Goal: Find contact information: Find contact information

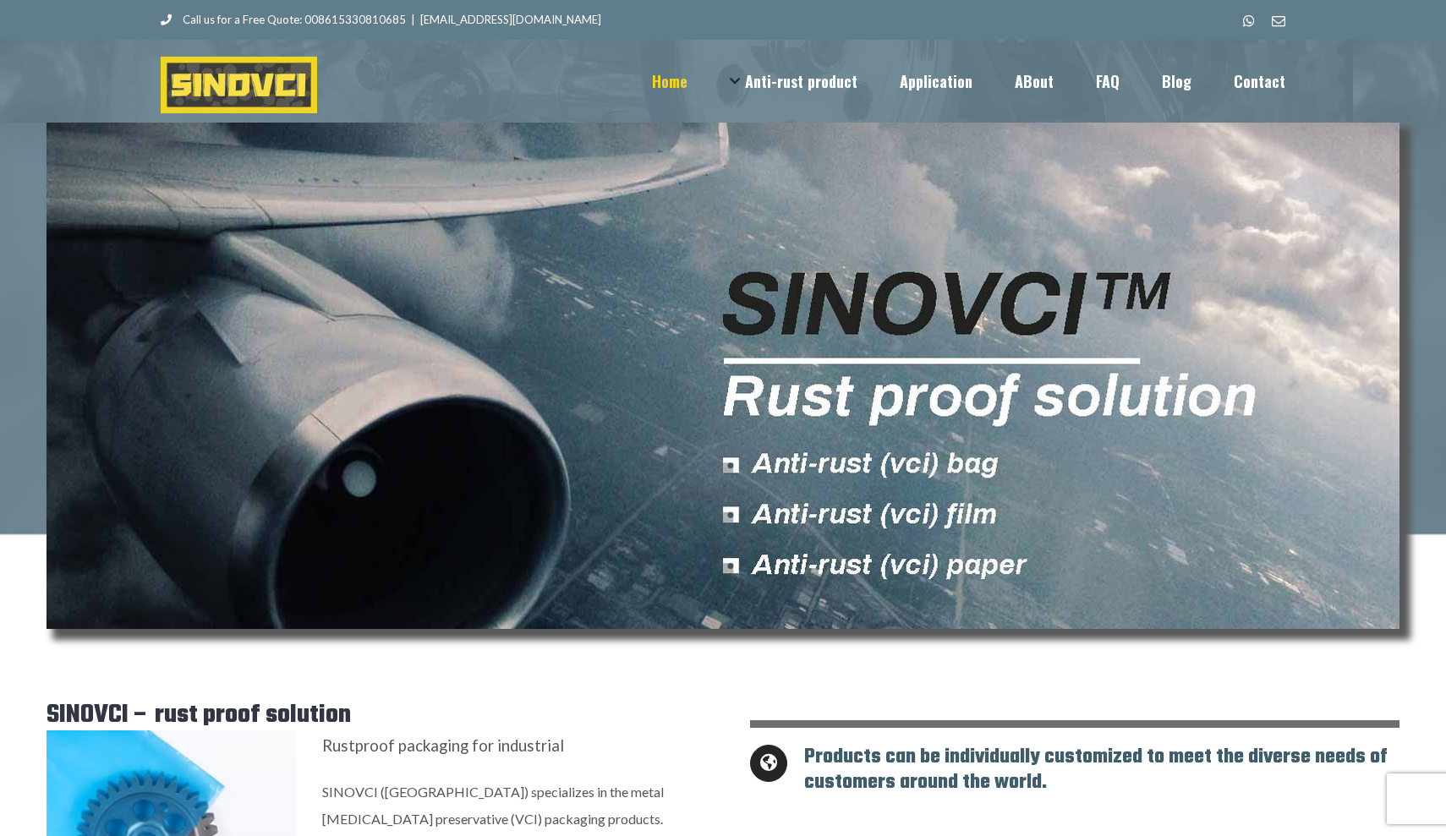
click at [687, 74] on span "Home" at bounding box center [670, 81] width 36 height 15
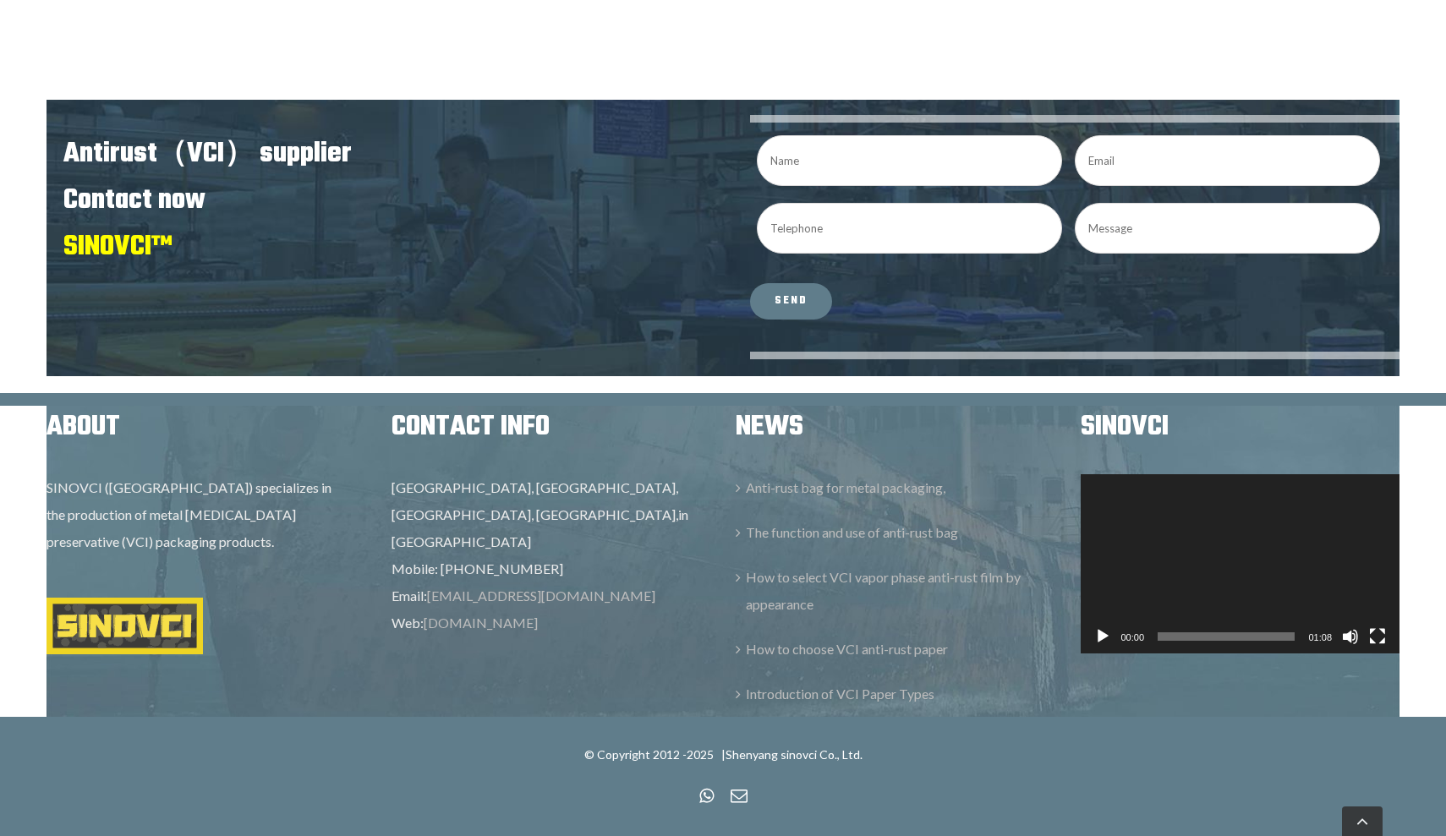
scroll to position [3507, 0]
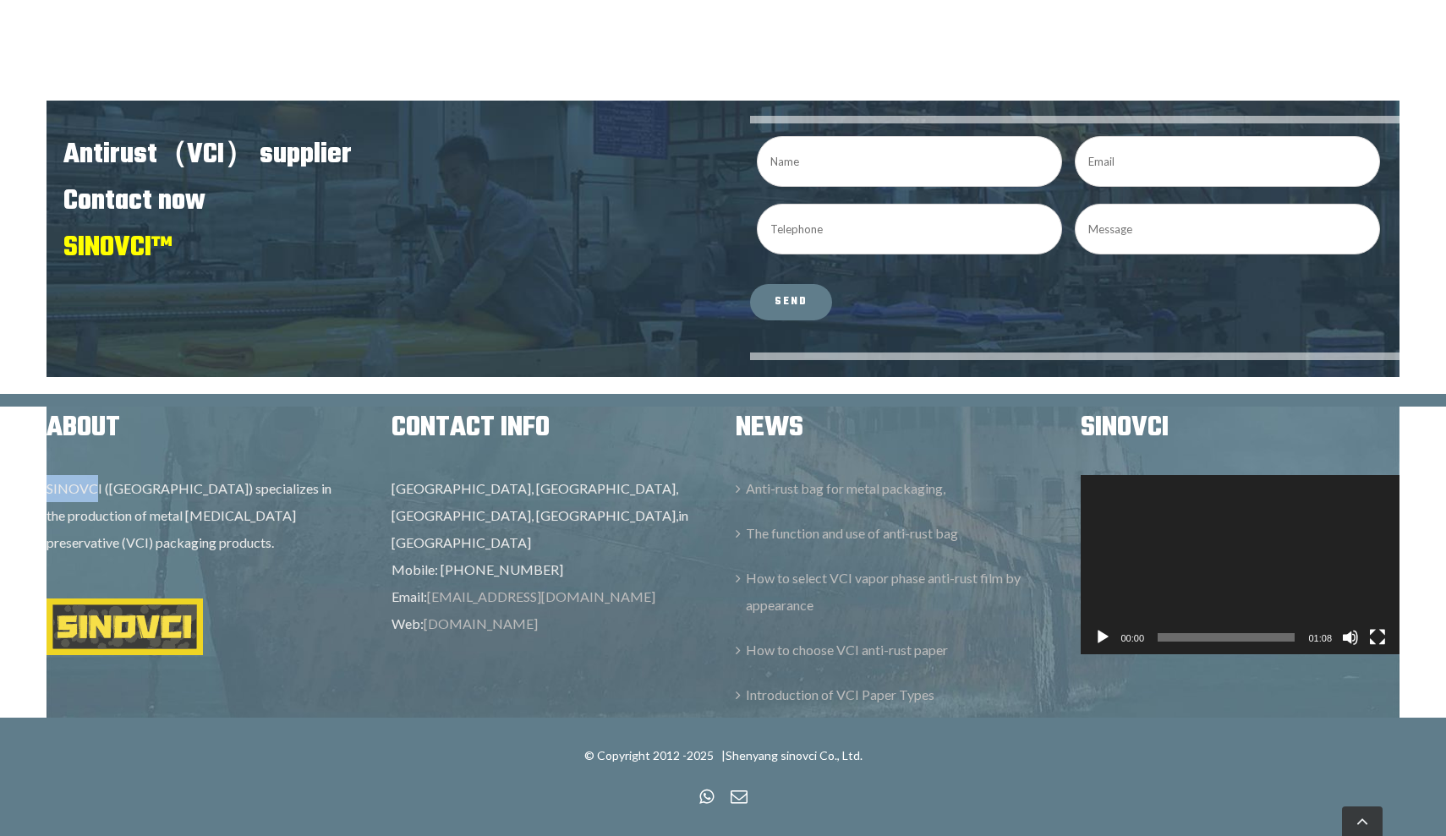
drag, startPoint x: 48, startPoint y: 484, endPoint x: 98, endPoint y: 485, distance: 49.9
click at [98, 485] on p "SINOVCI ([GEOGRAPHIC_DATA]) specializes in the production of metal [MEDICAL_DAT…" at bounding box center [207, 515] width 320 height 81
click at [103, 500] on p "SINOVCI ([GEOGRAPHIC_DATA]) specializes in the production of metal [MEDICAL_DAT…" at bounding box center [207, 515] width 320 height 81
drag, startPoint x: 50, startPoint y: 487, endPoint x: 103, endPoint y: 484, distance: 53.4
click at [103, 484] on p "SINOVCI ([GEOGRAPHIC_DATA]) specializes in the production of metal [MEDICAL_DAT…" at bounding box center [207, 515] width 320 height 81
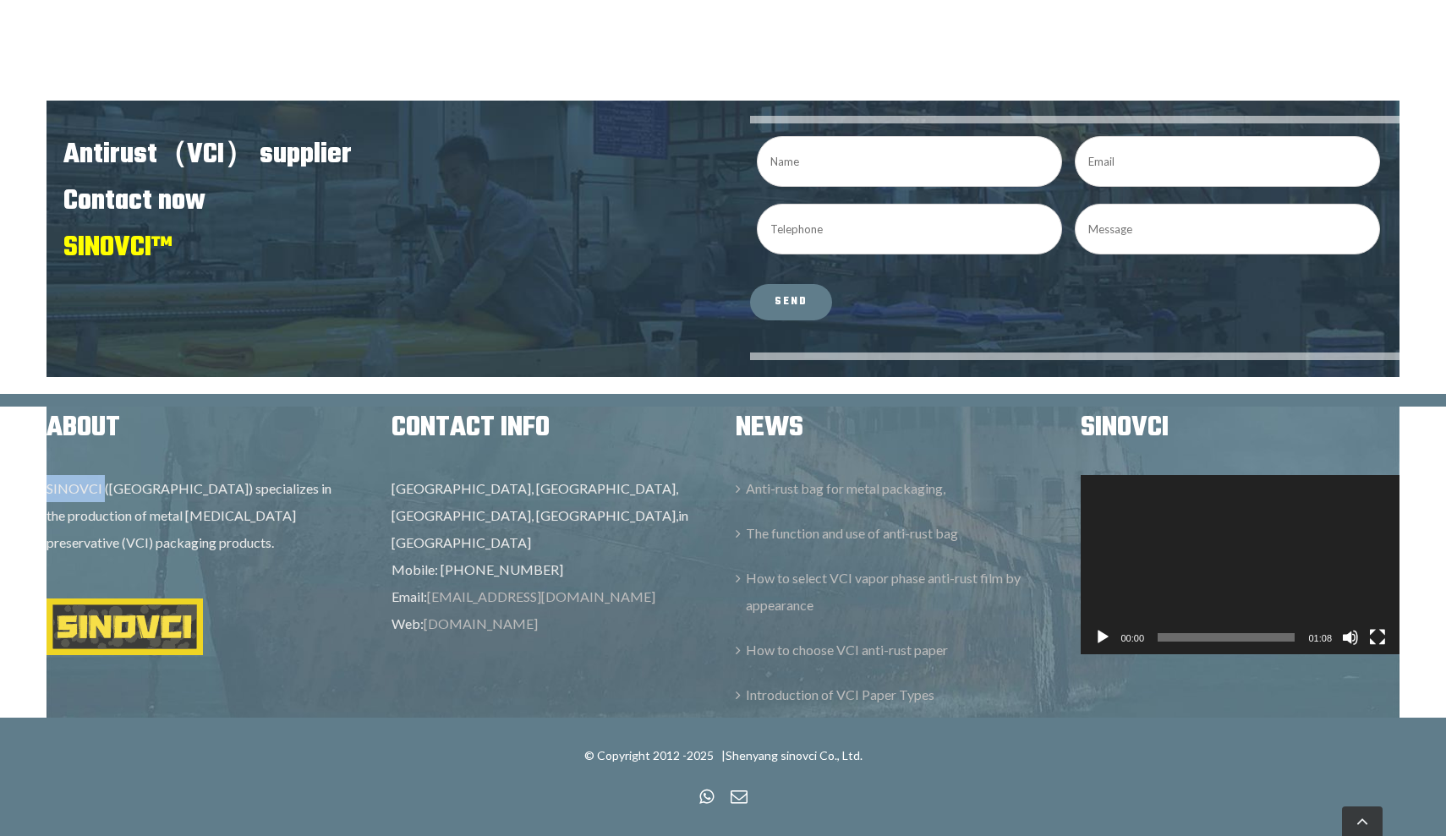
copy p "SINOVCI"
click at [345, 652] on div "ABOUT SINOVCI (Shenyang) specializes in the production of metal gasification pr…" at bounding box center [723, 562] width 1378 height 311
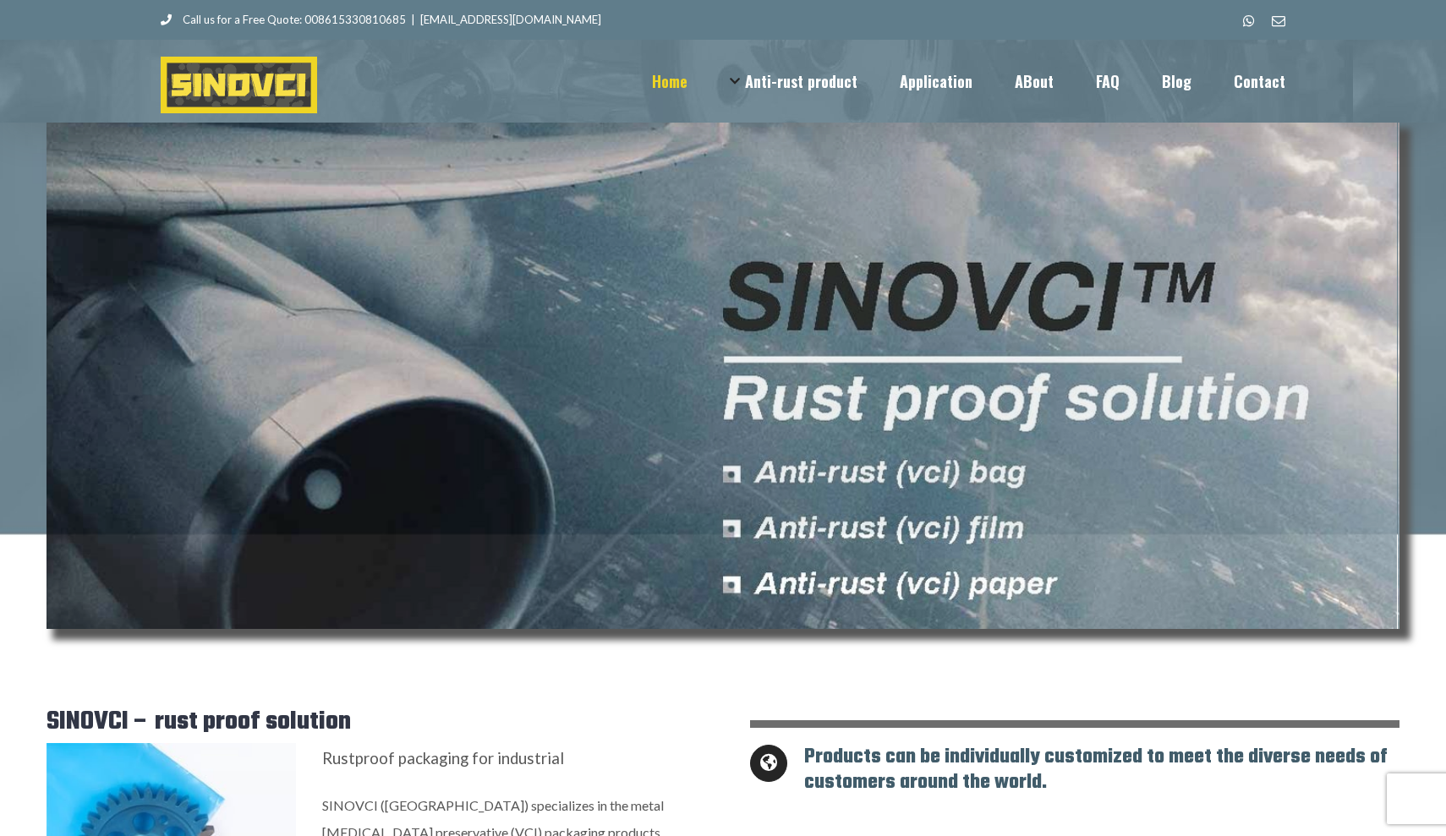
scroll to position [0, 0]
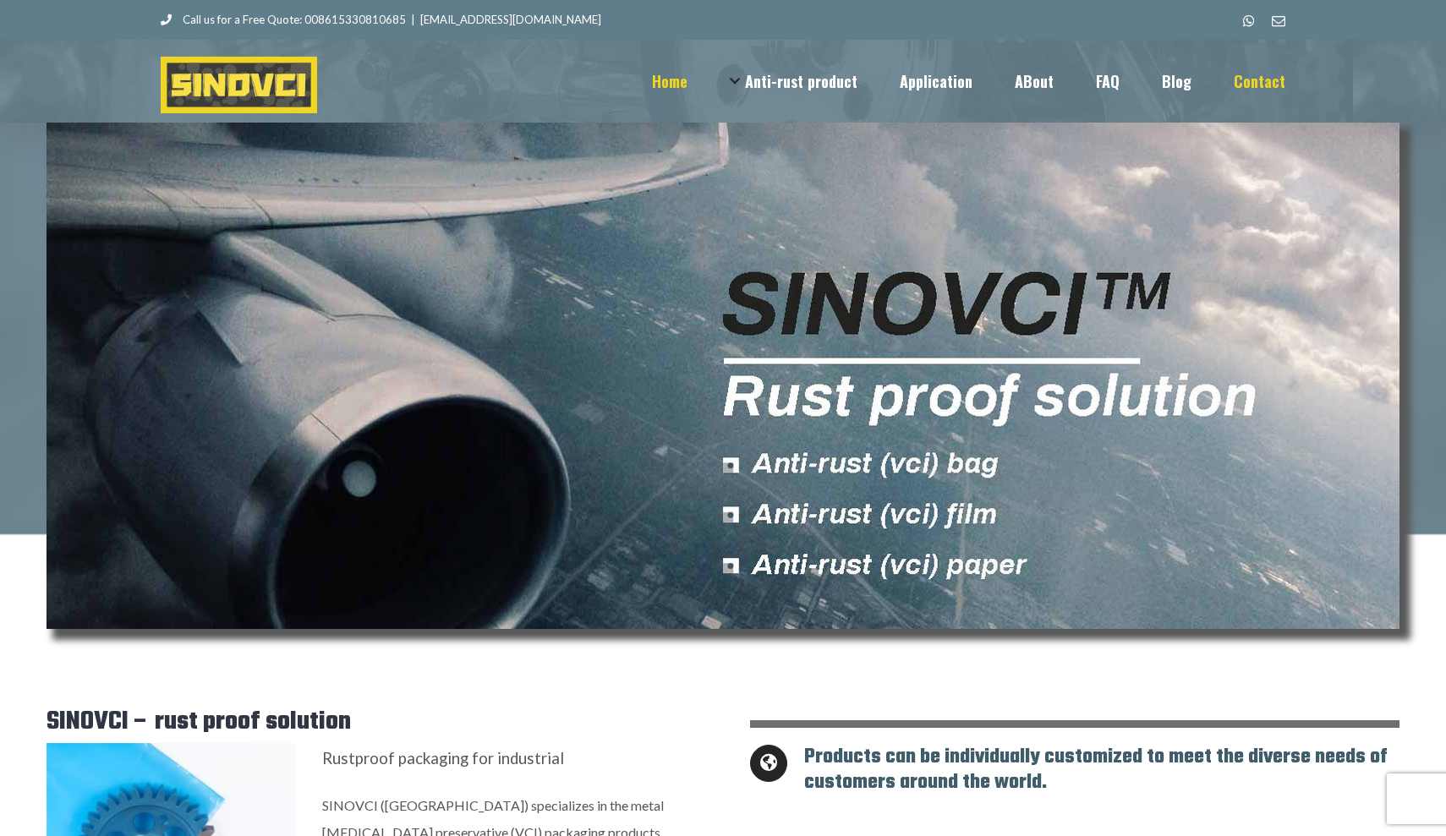
click at [1262, 78] on span "Contact" at bounding box center [1260, 81] width 52 height 15
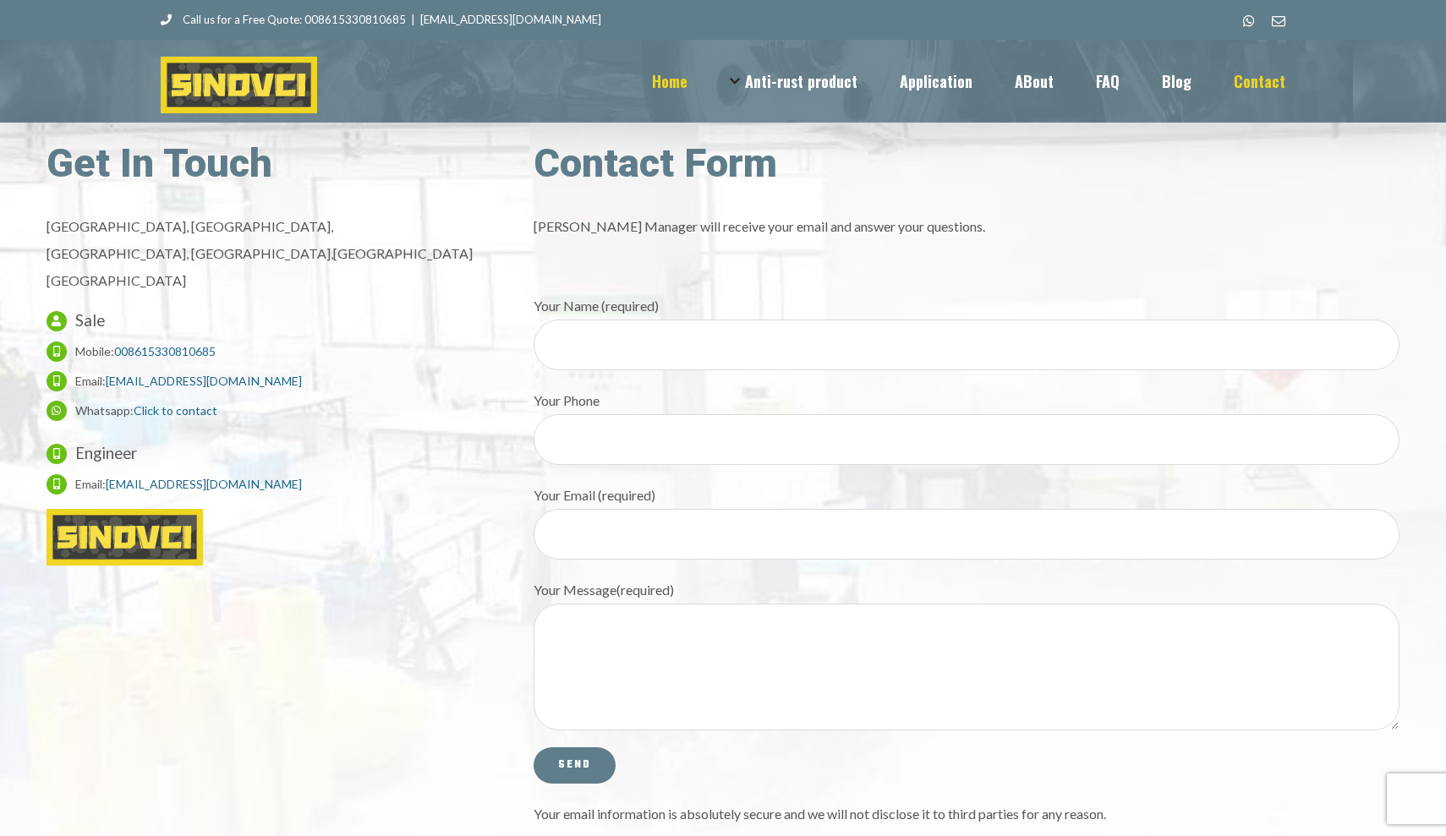
click at [684, 80] on span "Home" at bounding box center [670, 81] width 36 height 15
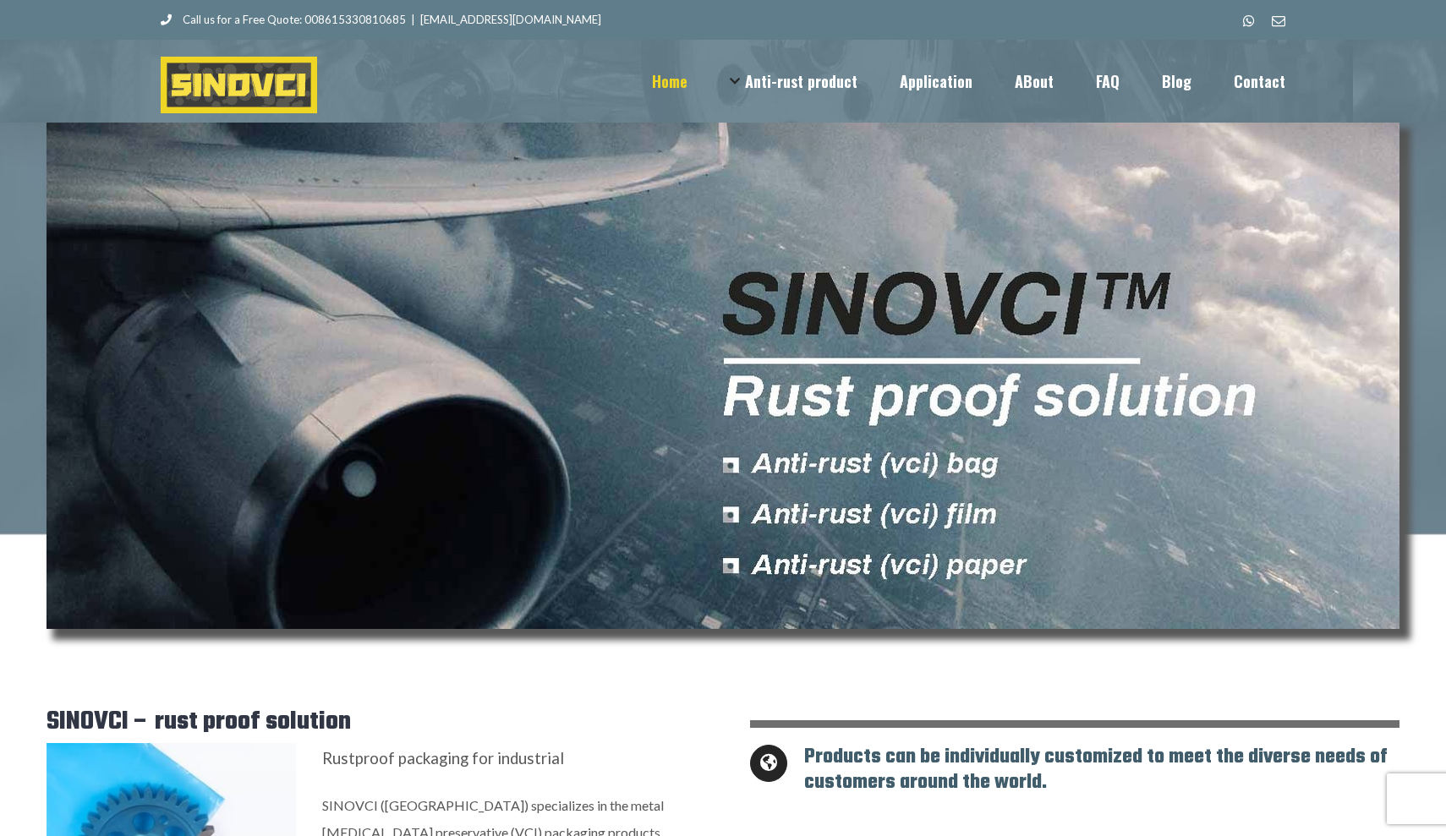
click at [687, 82] on span "Home" at bounding box center [670, 81] width 36 height 15
click at [559, 96] on div "Home Anti-rust product Anti-rust (vci) bag Anti-rust (vci) bag Anti-rust (vci) …" at bounding box center [722, 81] width 1395 height 82
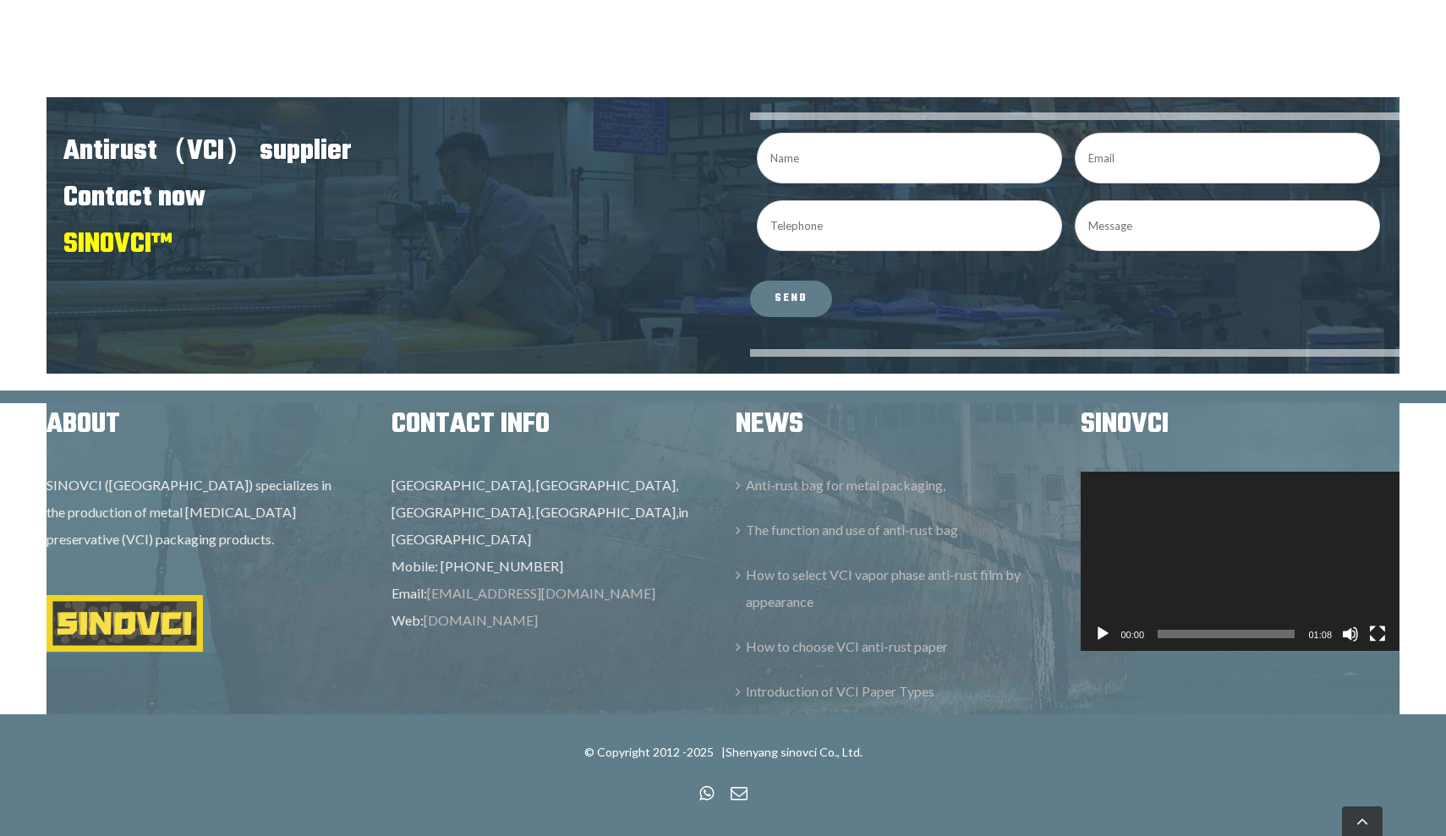
scroll to position [3507, 0]
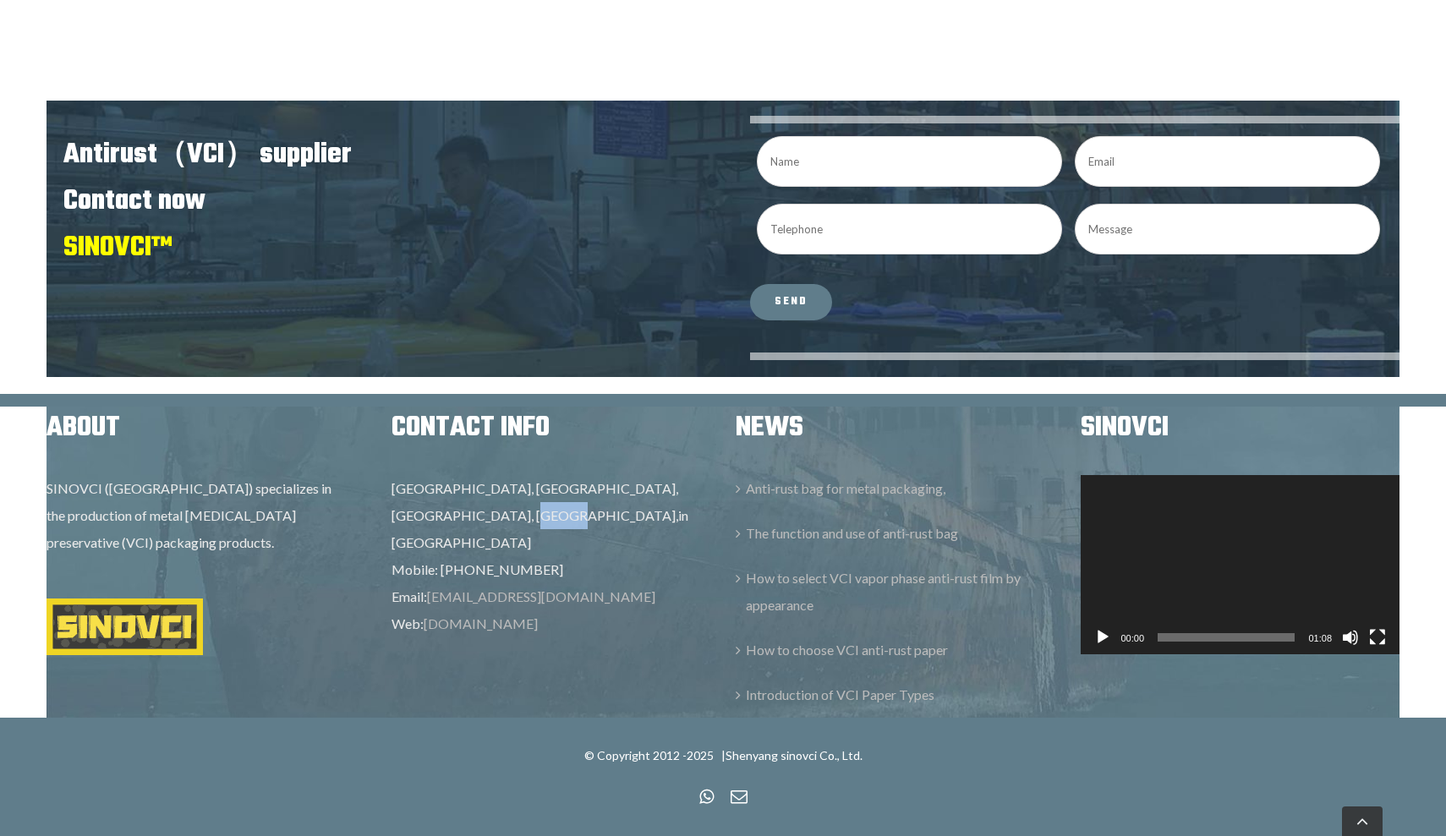
drag, startPoint x: 459, startPoint y: 514, endPoint x: 491, endPoint y: 512, distance: 32.2
click at [491, 512] on p "[GEOGRAPHIC_DATA], [GEOGRAPHIC_DATA], [GEOGRAPHIC_DATA], [GEOGRAPHIC_DATA],in […" at bounding box center [551, 515] width 320 height 81
copy p "[GEOGRAPHIC_DATA]"
click at [545, 503] on p "[GEOGRAPHIC_DATA], [GEOGRAPHIC_DATA], [GEOGRAPHIC_DATA], [GEOGRAPHIC_DATA],in […" at bounding box center [551, 515] width 320 height 81
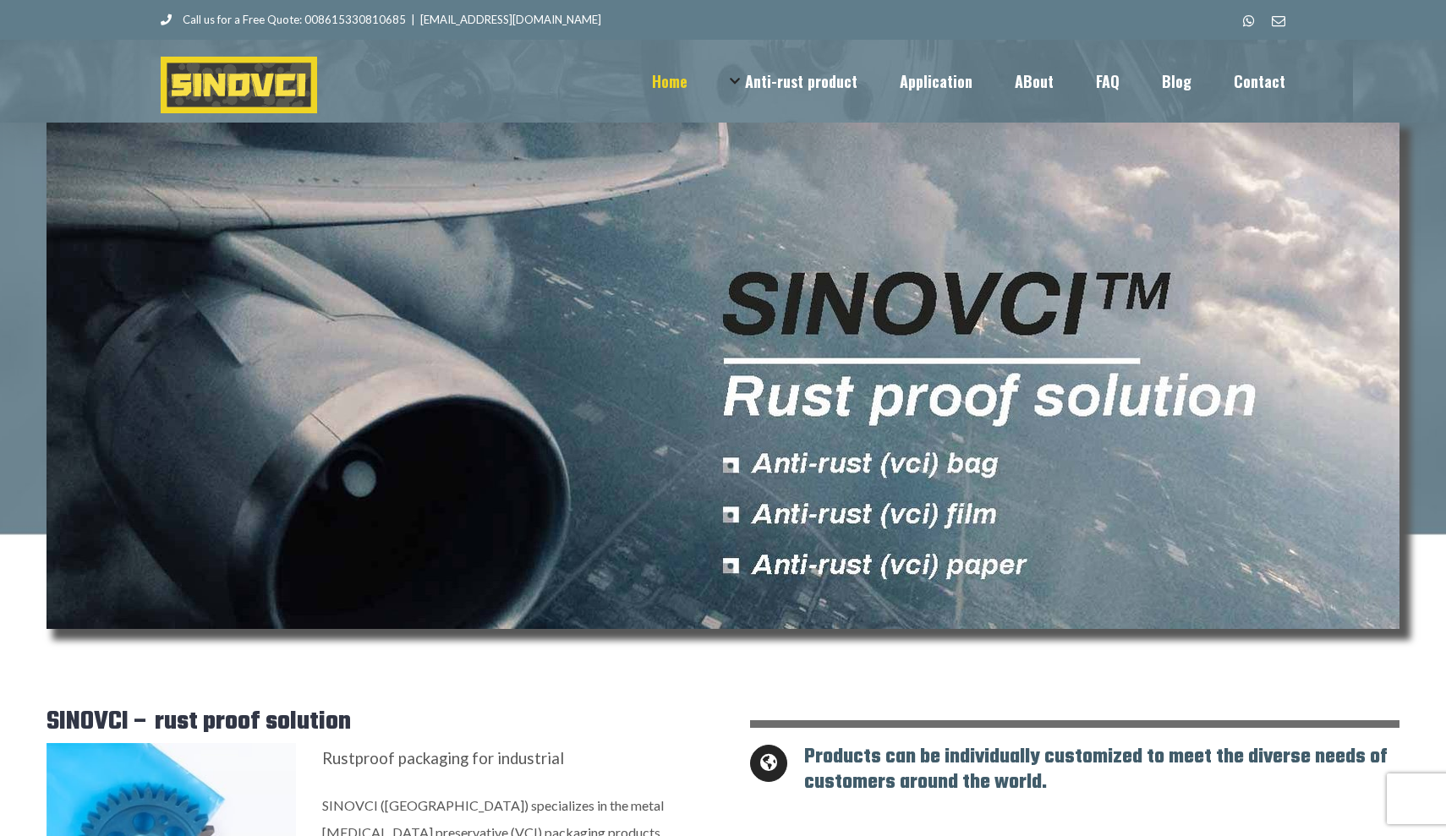
scroll to position [0, 0]
